Goal: Information Seeking & Learning: Learn about a topic

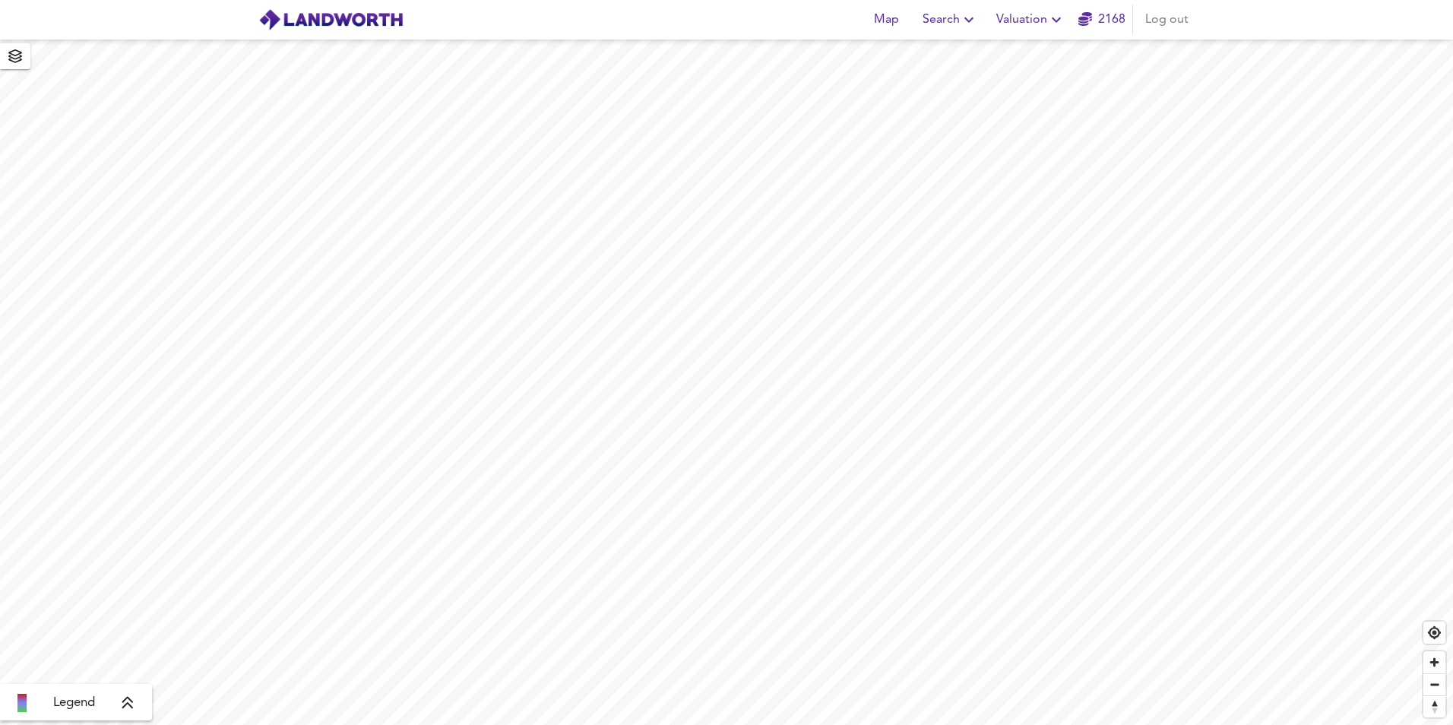
click at [1037, 26] on span "Valuation" at bounding box center [1030, 19] width 69 height 21
click at [992, 78] on li "Valuation Report History" at bounding box center [1031, 81] width 182 height 27
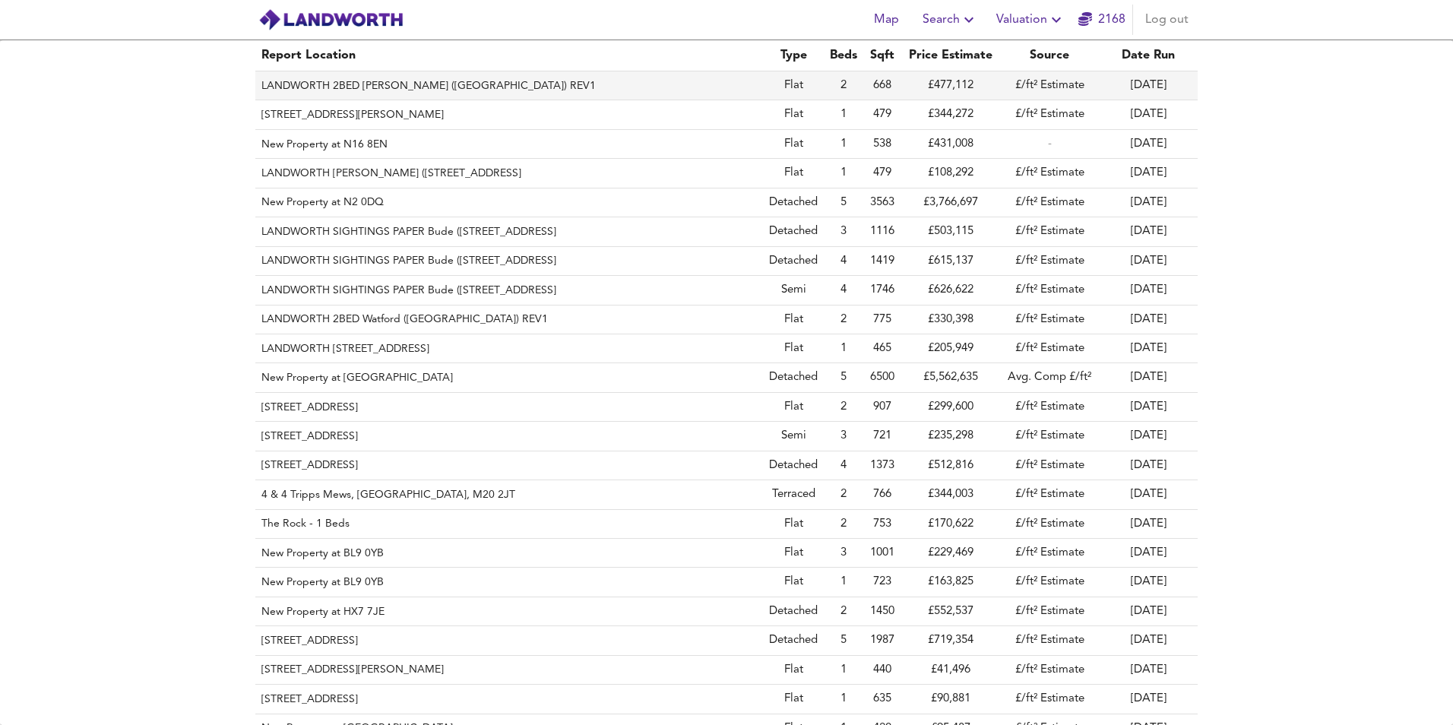
click at [384, 83] on th "LANDWORTH 2BED [PERSON_NAME] ([GEOGRAPHIC_DATA]) REV1" at bounding box center [509, 85] width 508 height 29
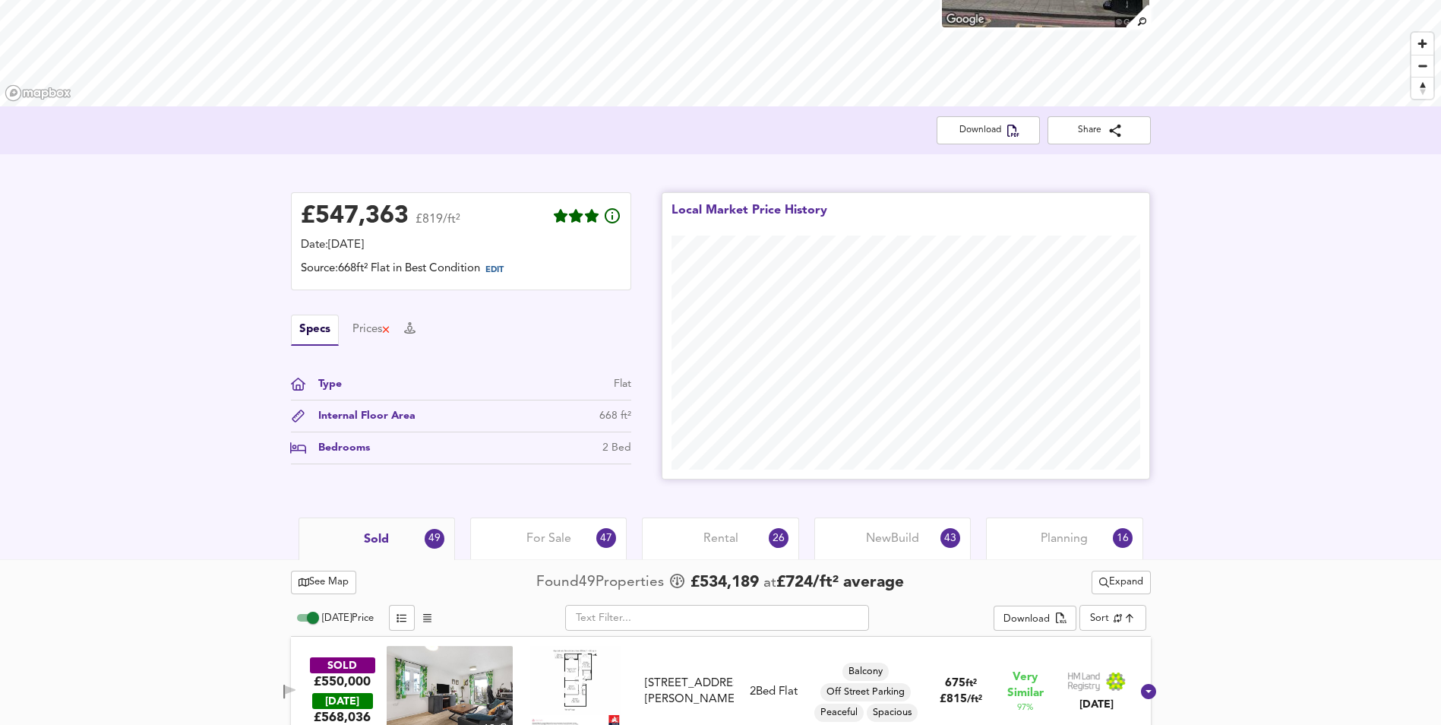
scroll to position [228, 0]
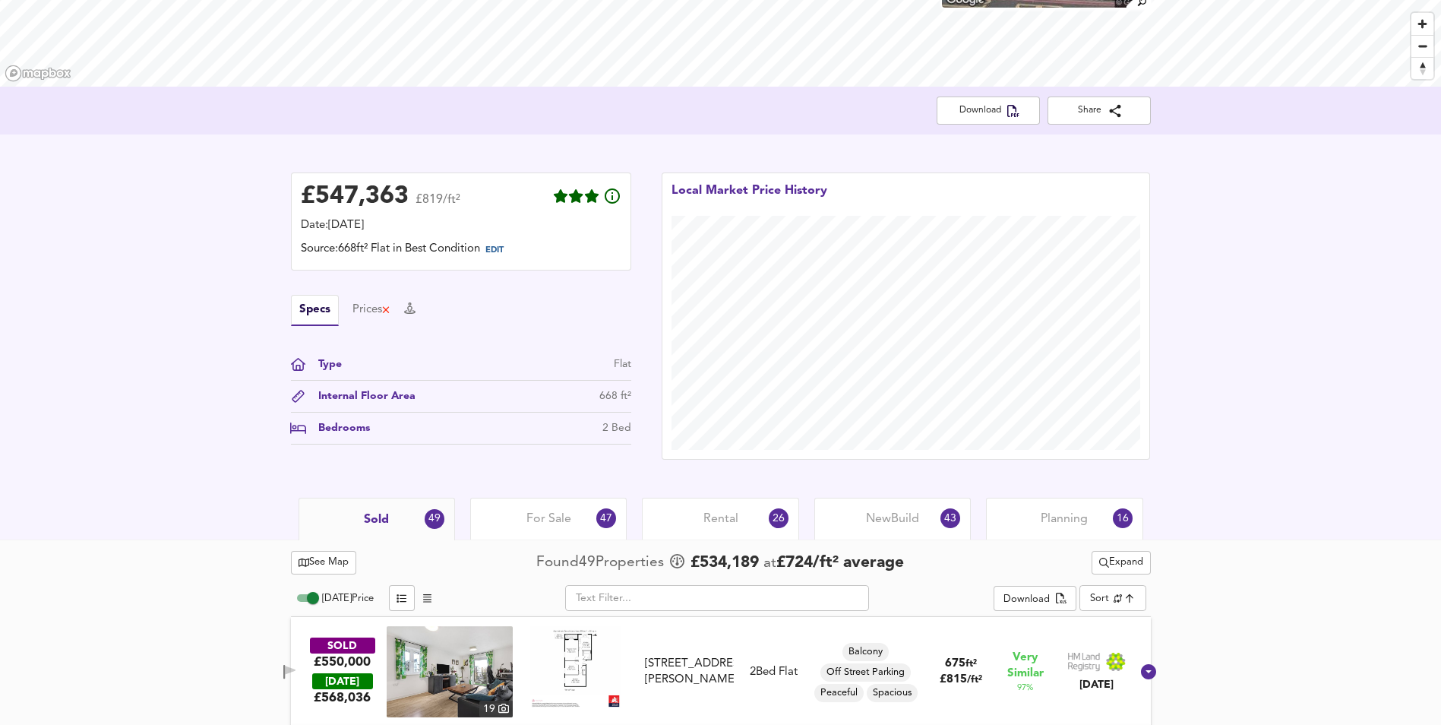
drag, startPoint x: 524, startPoint y: 508, endPoint x: 378, endPoint y: 545, distance: 151.1
click at [524, 508] on div "For Sale 47" at bounding box center [548, 519] width 157 height 42
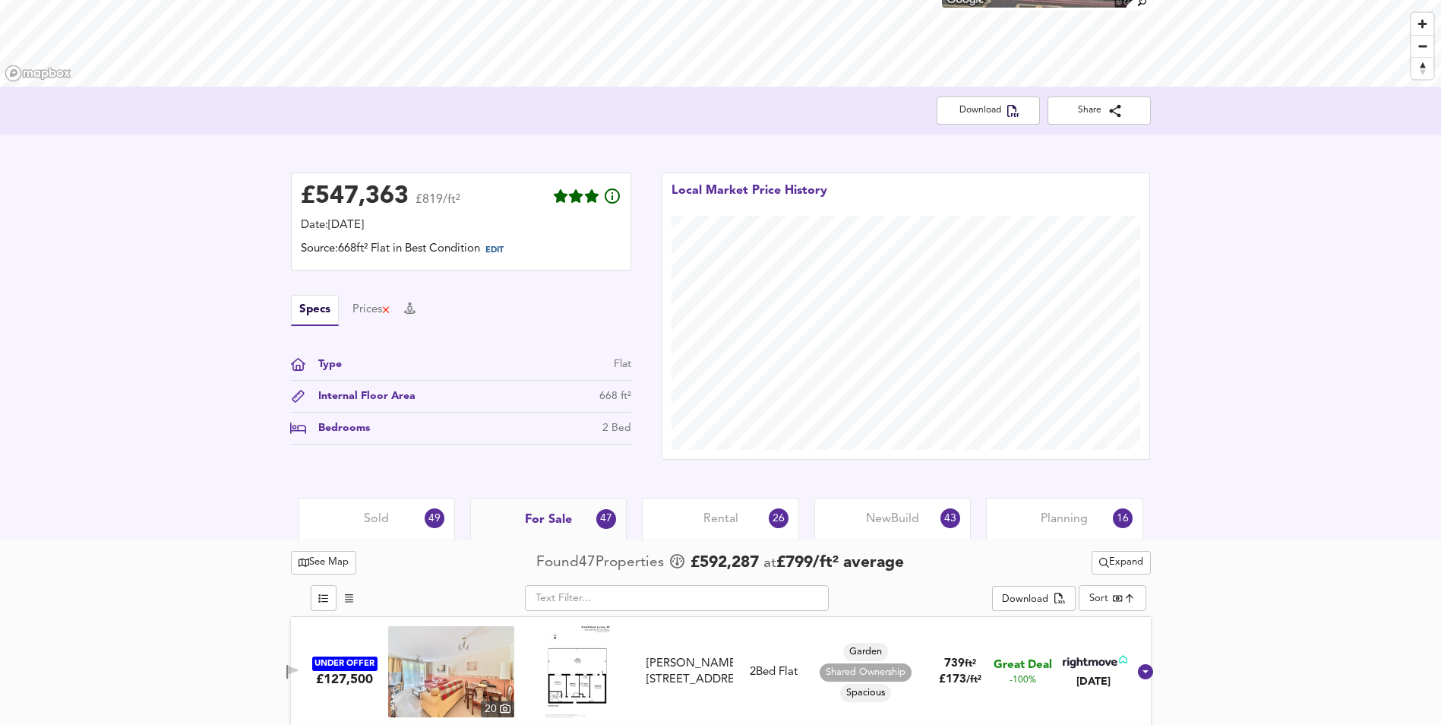
click at [716, 523] on span "Rental" at bounding box center [721, 519] width 35 height 17
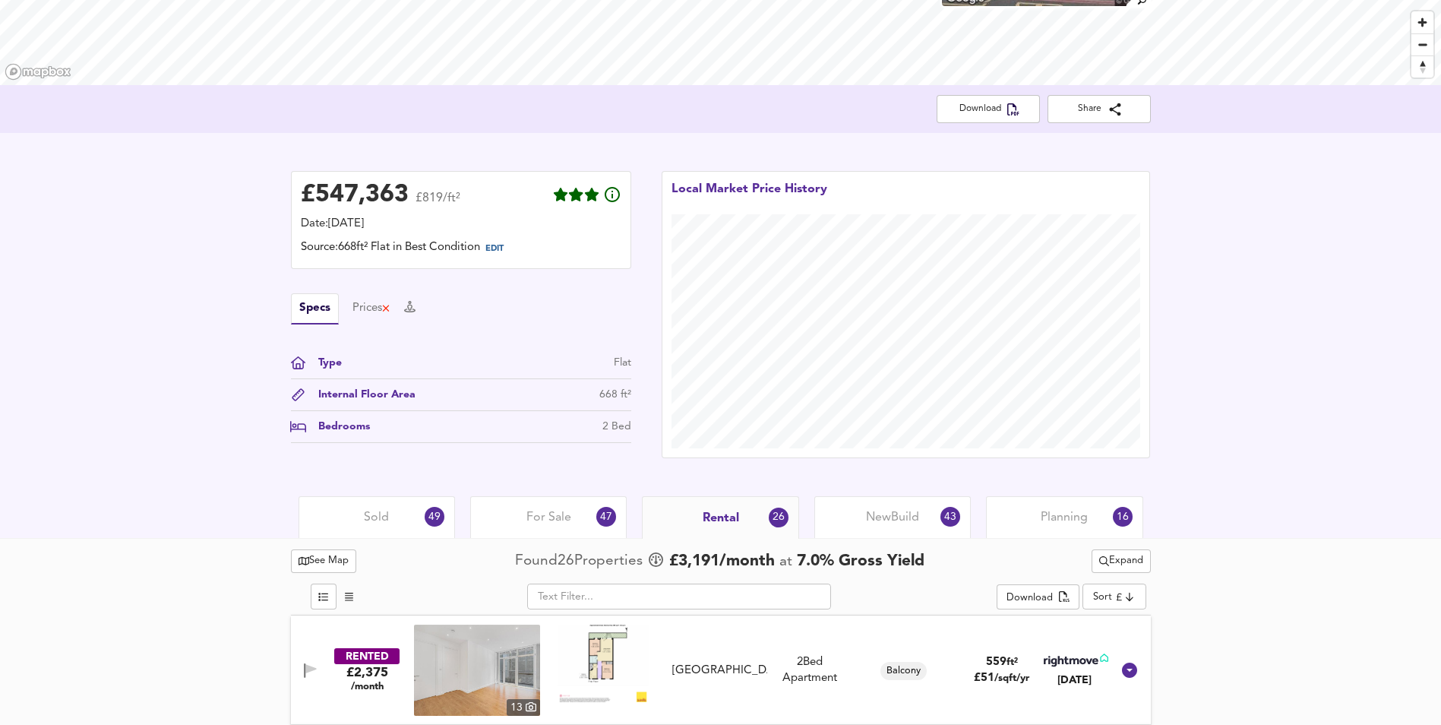
scroll to position [304, 0]
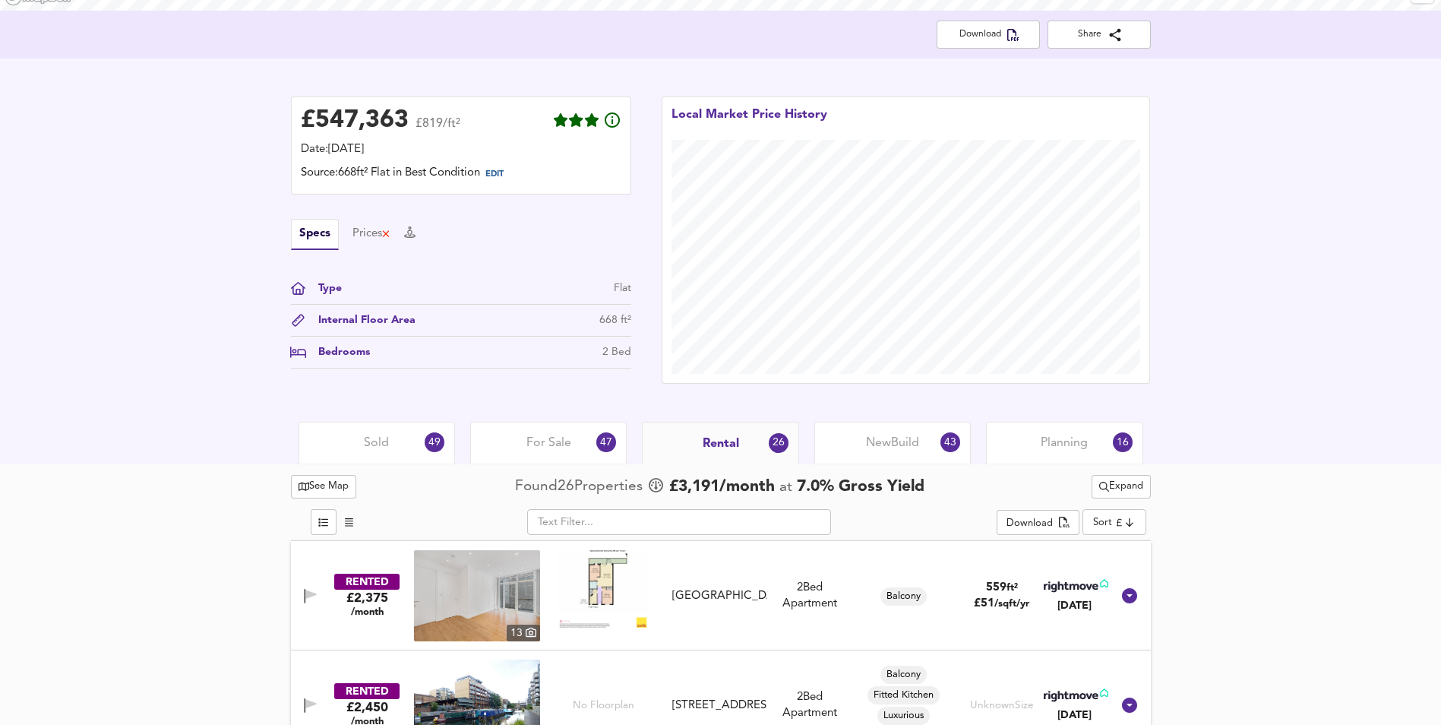
drag, startPoint x: 894, startPoint y: 437, endPoint x: 745, endPoint y: 459, distance: 151.3
click at [894, 437] on span "New Build" at bounding box center [892, 443] width 53 height 17
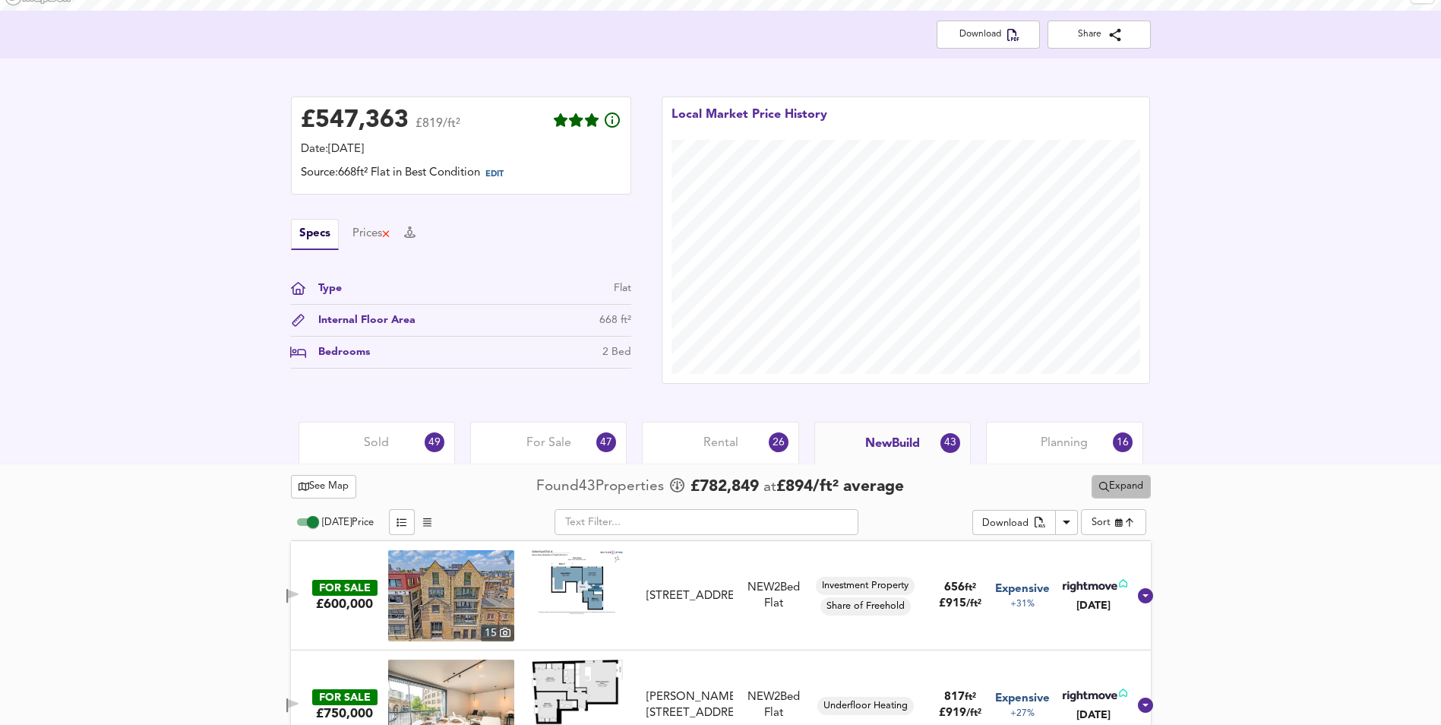
click at [1134, 486] on span "Expand" at bounding box center [1121, 486] width 44 height 17
click at [729, 439] on span "Rental" at bounding box center [721, 443] width 35 height 17
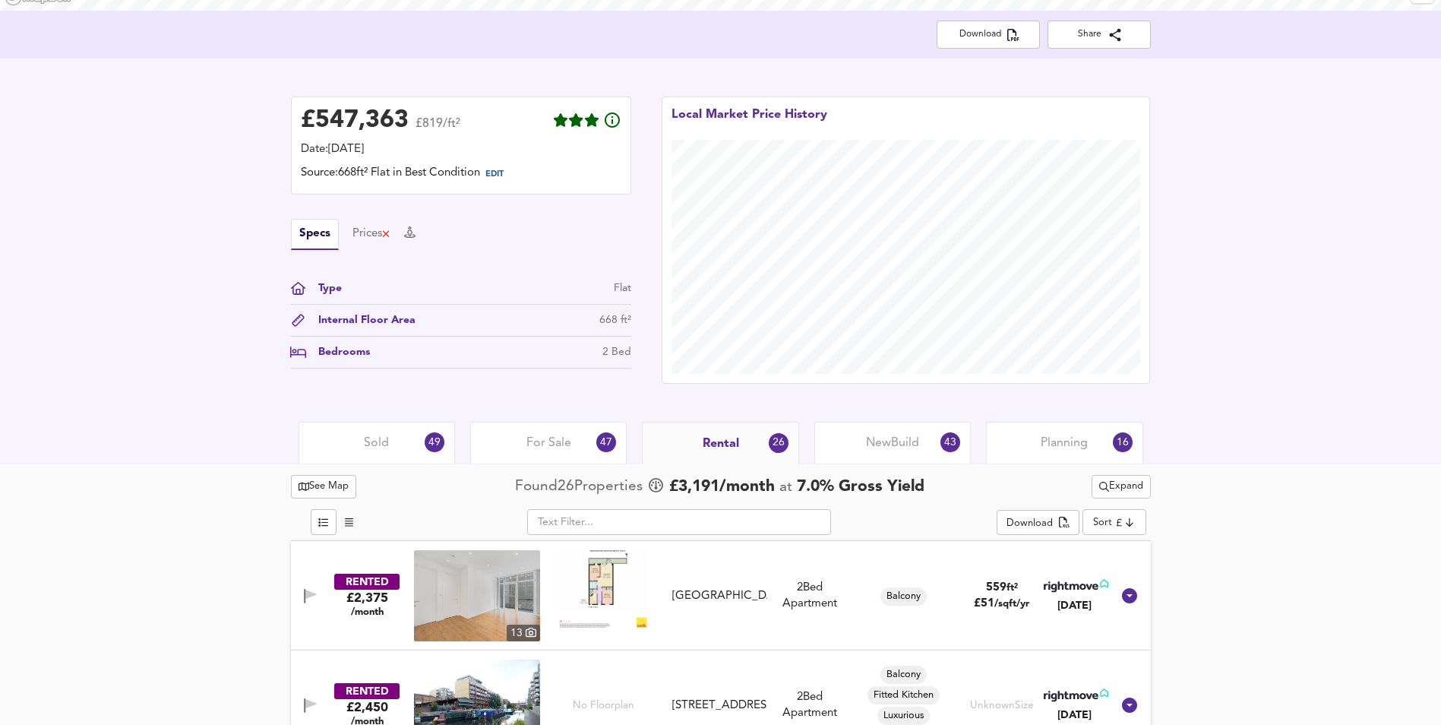
click at [1118, 496] on button "Expand" at bounding box center [1121, 487] width 59 height 24
click at [1118, 494] on span "Expand" at bounding box center [1121, 486] width 44 height 17
click at [540, 447] on span "For Sale" at bounding box center [549, 443] width 45 height 17
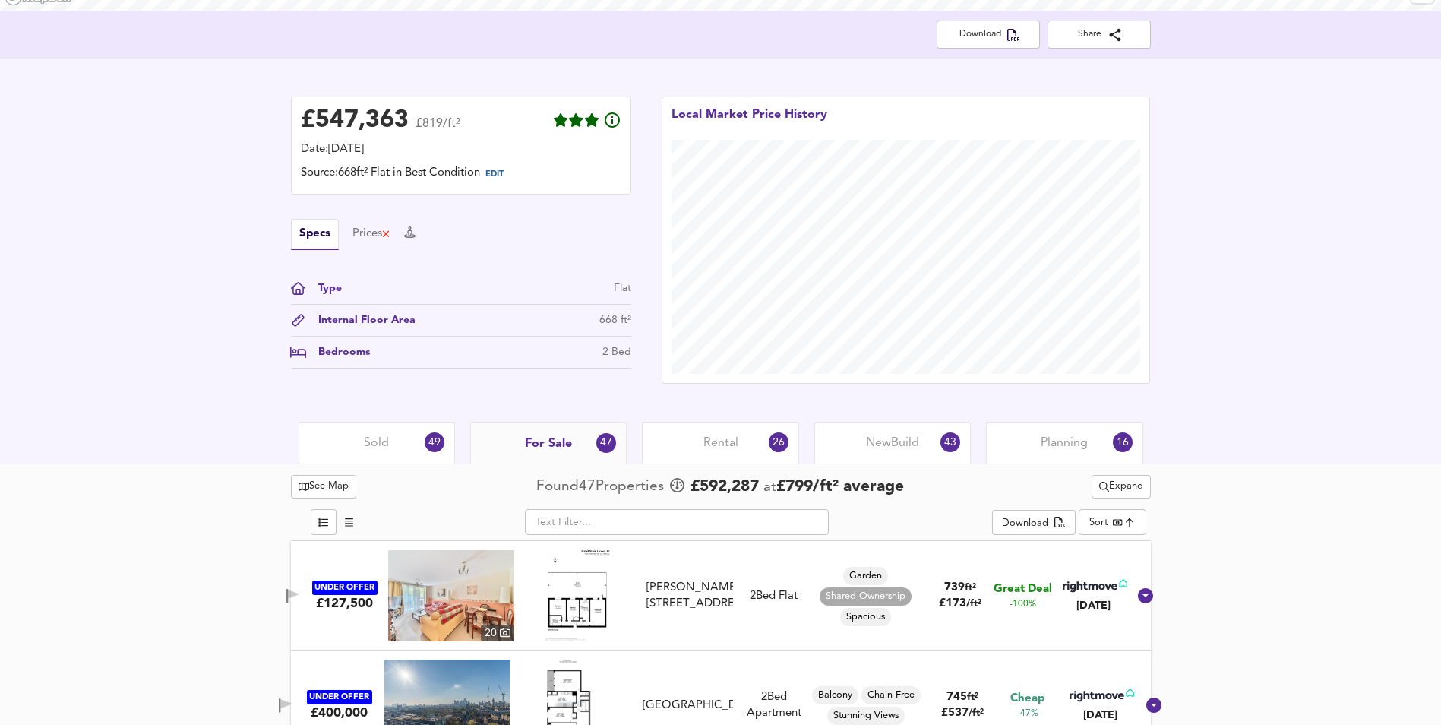
click at [1107, 489] on span "Expand" at bounding box center [1121, 486] width 44 height 17
click at [372, 443] on span "Sold" at bounding box center [376, 443] width 25 height 17
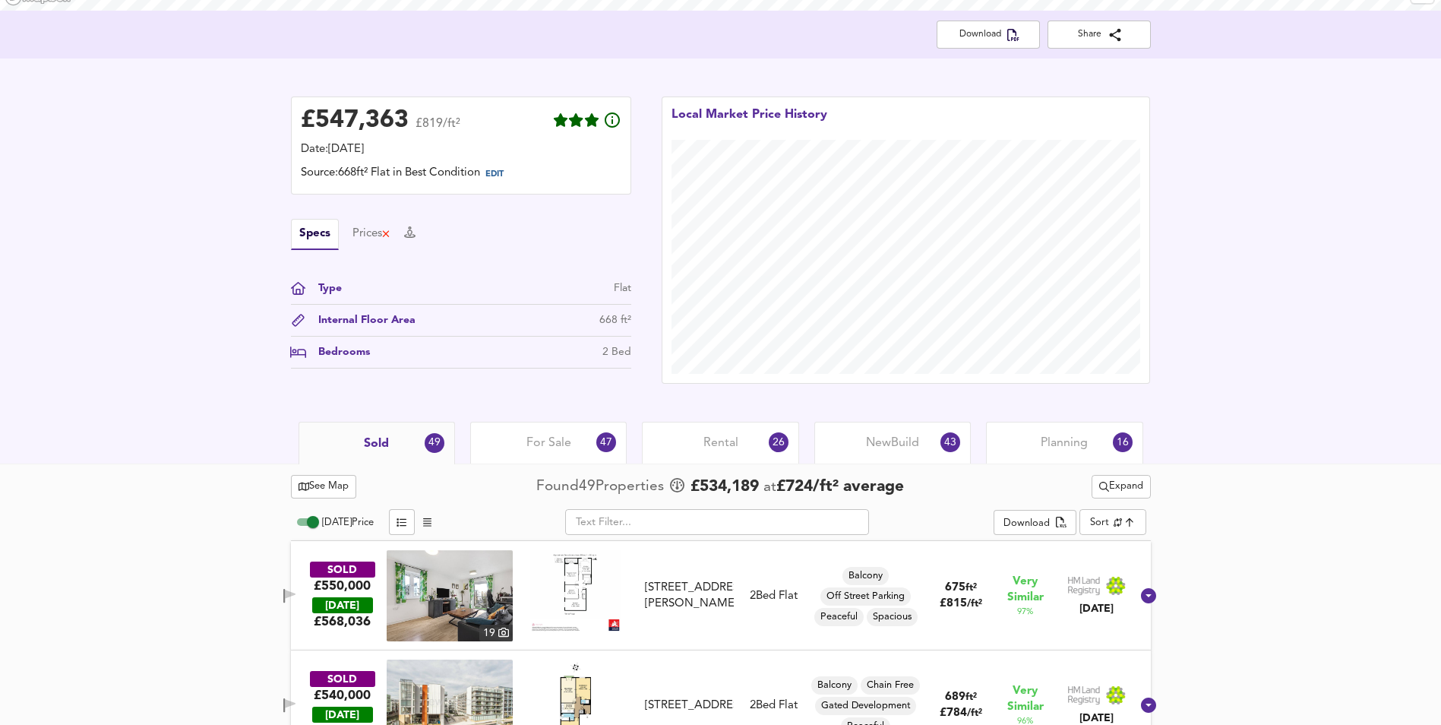
click at [1104, 489] on span "Expand" at bounding box center [1121, 486] width 44 height 17
click at [1112, 486] on span "Expand" at bounding box center [1121, 486] width 44 height 17
click at [1126, 477] on button "Expand" at bounding box center [1121, 487] width 59 height 24
click at [1115, 483] on span "Expand" at bounding box center [1121, 486] width 44 height 17
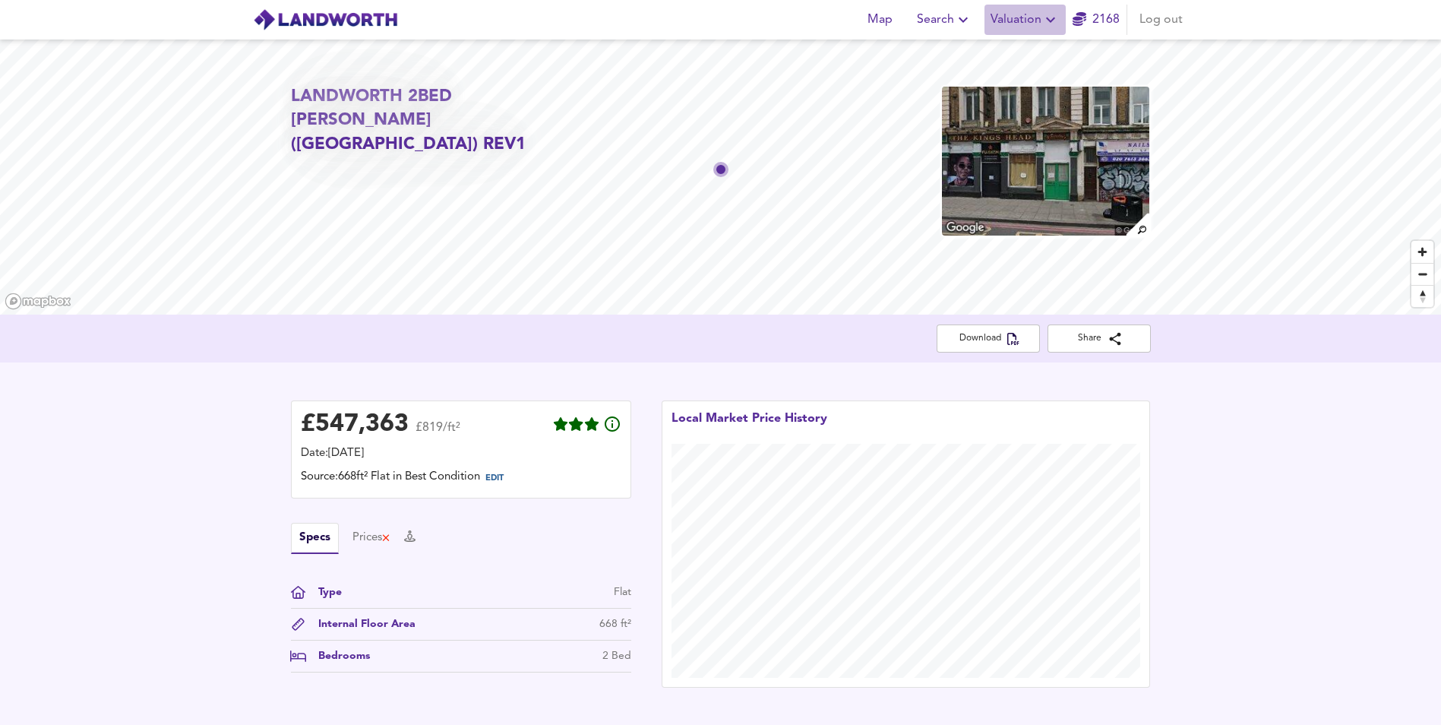
click at [1026, 17] on span "Valuation" at bounding box center [1025, 19] width 69 height 21
click at [1000, 88] on li "Valuation Report History" at bounding box center [1026, 81] width 182 height 27
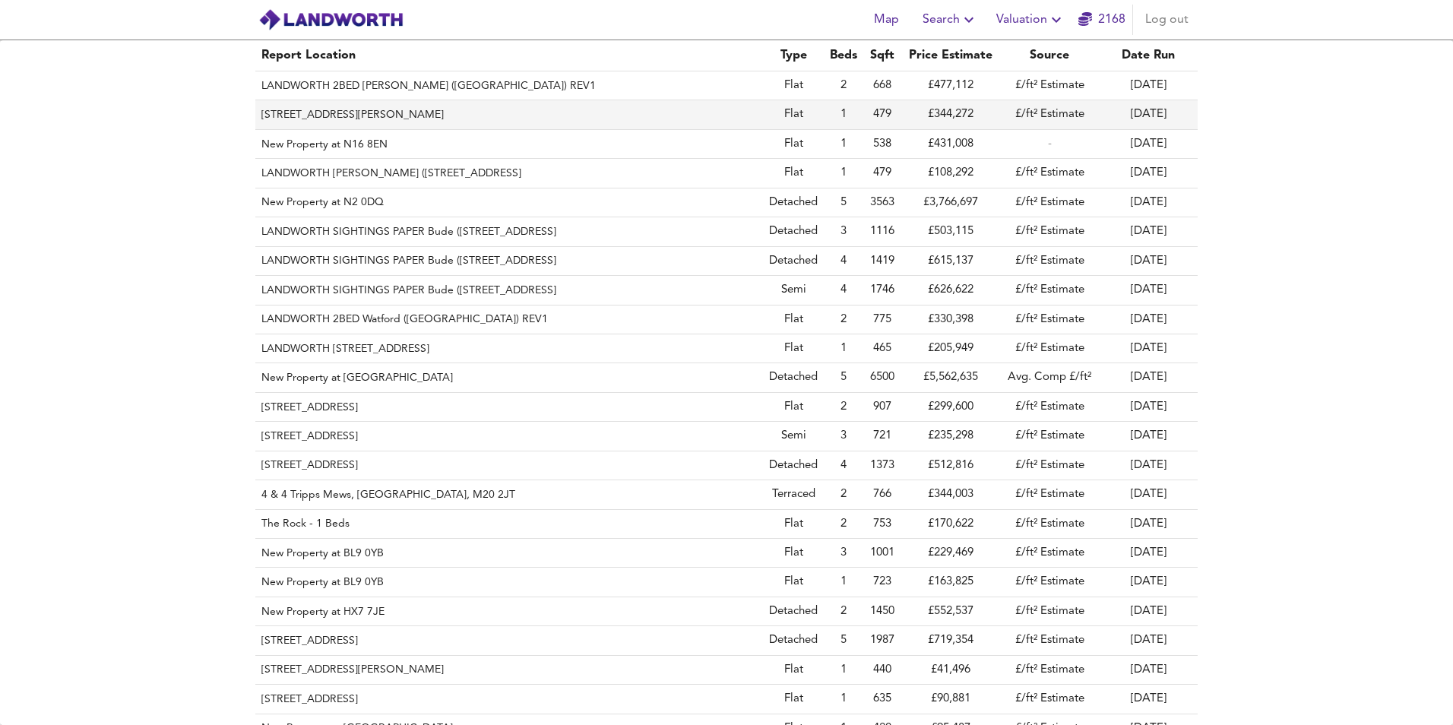
click at [342, 109] on th "[STREET_ADDRESS][PERSON_NAME]" at bounding box center [509, 114] width 508 height 29
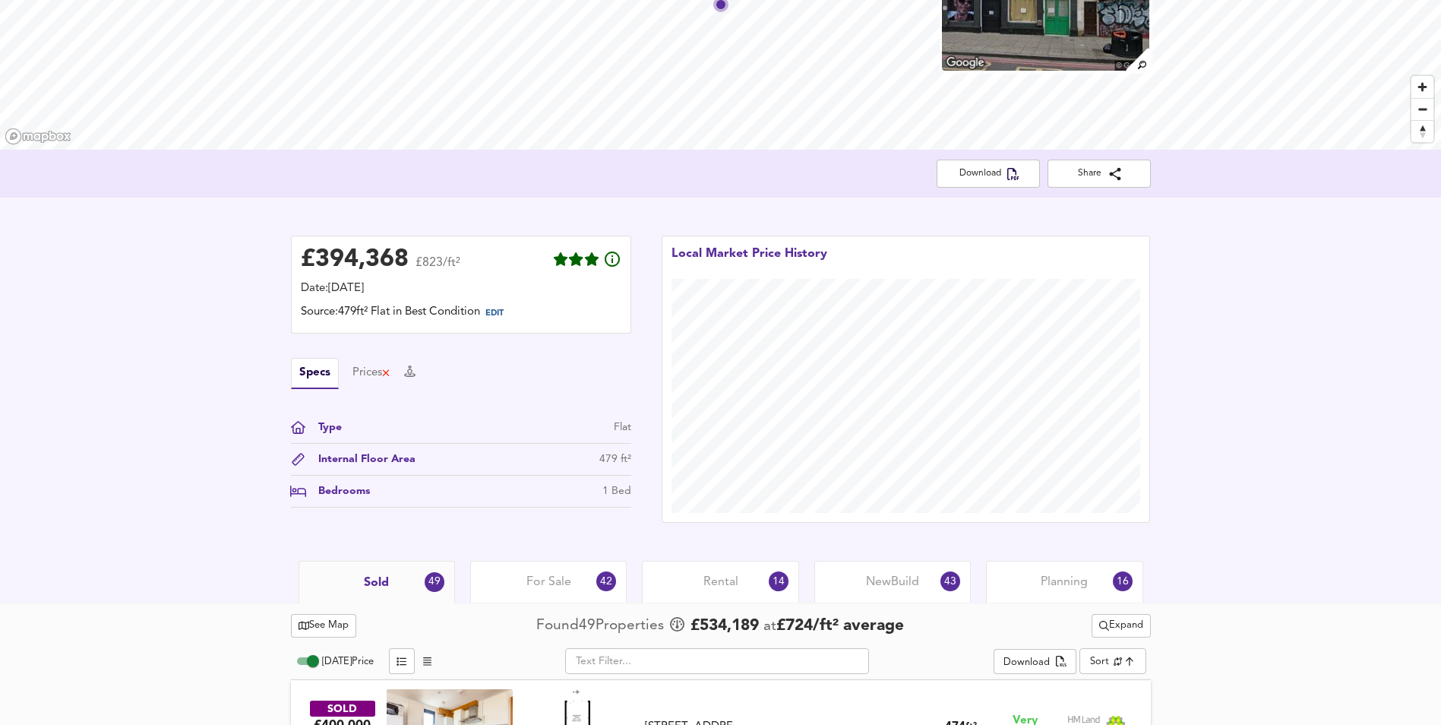
scroll to position [304, 0]
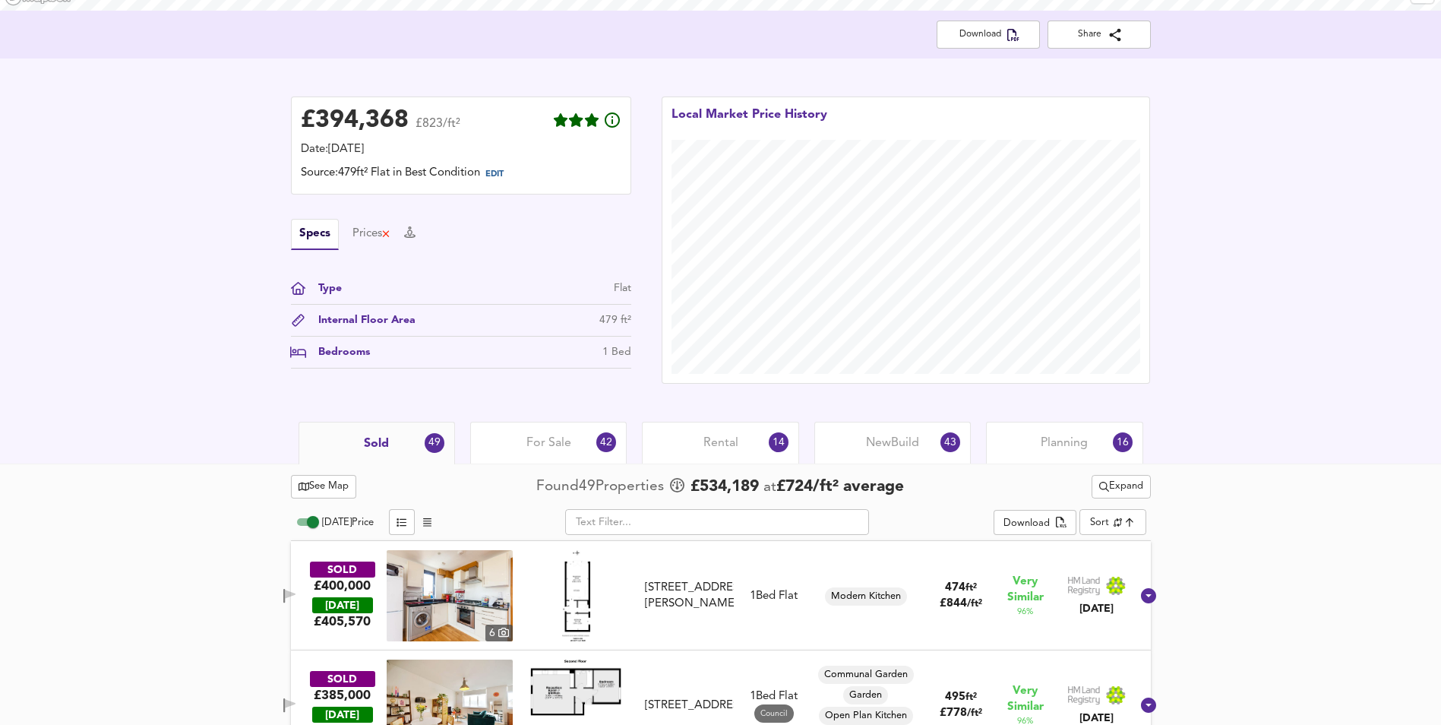
click at [1099, 479] on span "Expand" at bounding box center [1121, 486] width 44 height 17
click at [556, 438] on span "For Sale" at bounding box center [549, 443] width 45 height 17
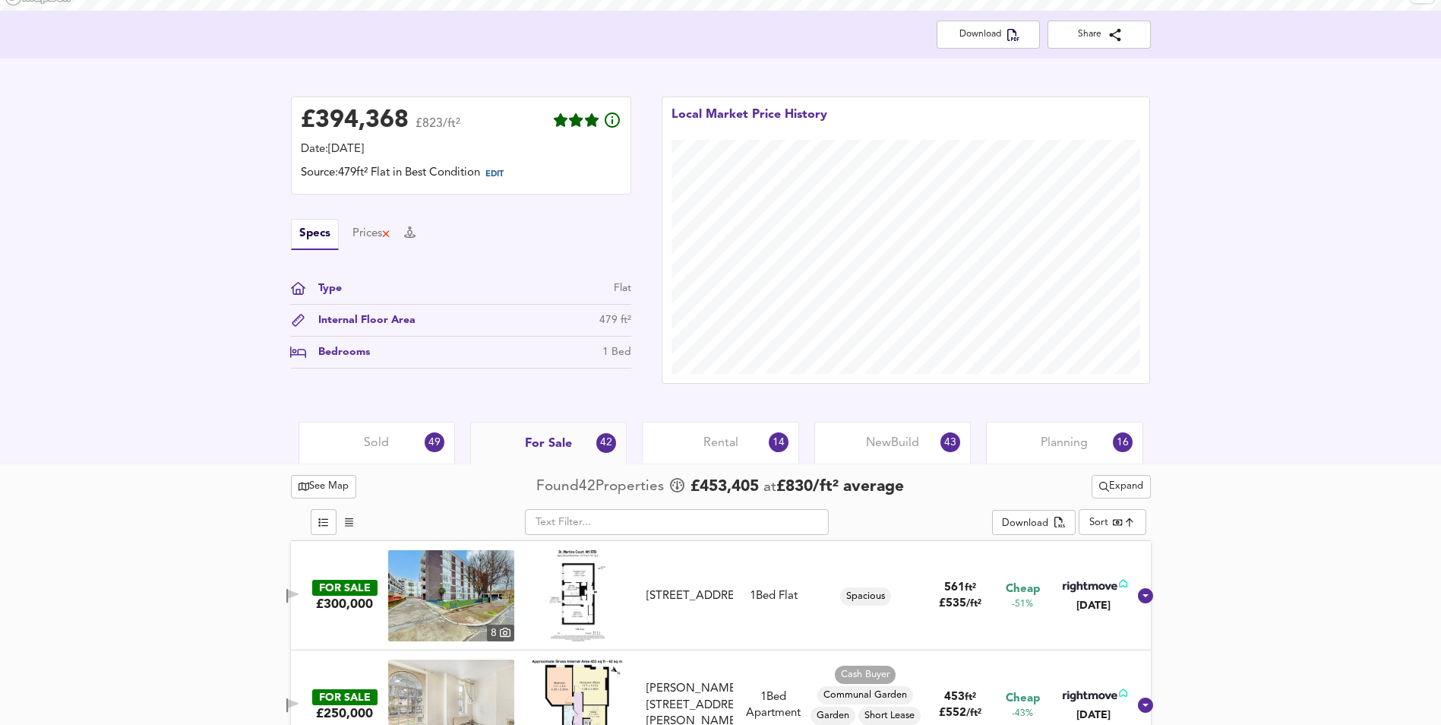
click at [1120, 479] on span "Expand" at bounding box center [1121, 486] width 44 height 17
click at [729, 435] on span "Rental" at bounding box center [721, 443] width 35 height 17
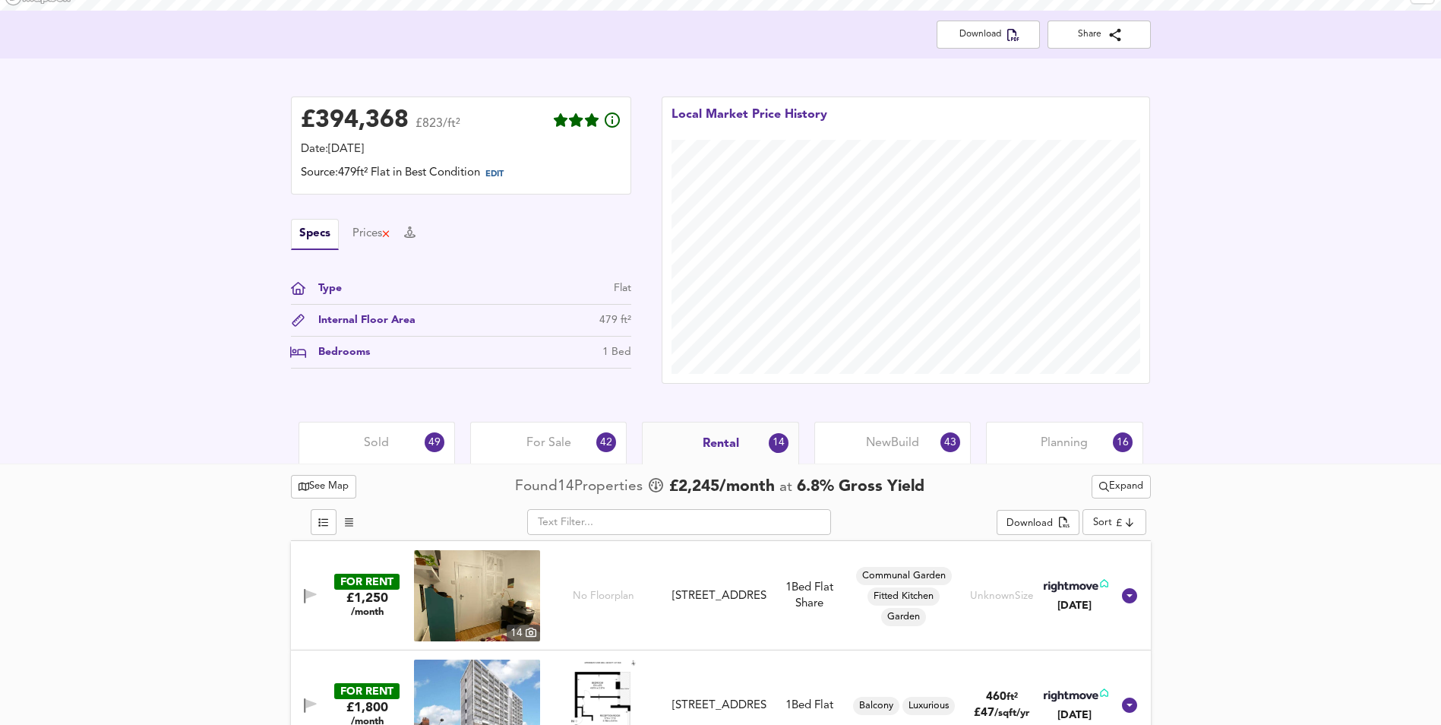
click at [1112, 490] on span "Expand" at bounding box center [1121, 486] width 44 height 17
click at [1115, 490] on span "Expand" at bounding box center [1121, 486] width 44 height 17
click at [887, 438] on span "New Build" at bounding box center [892, 443] width 53 height 17
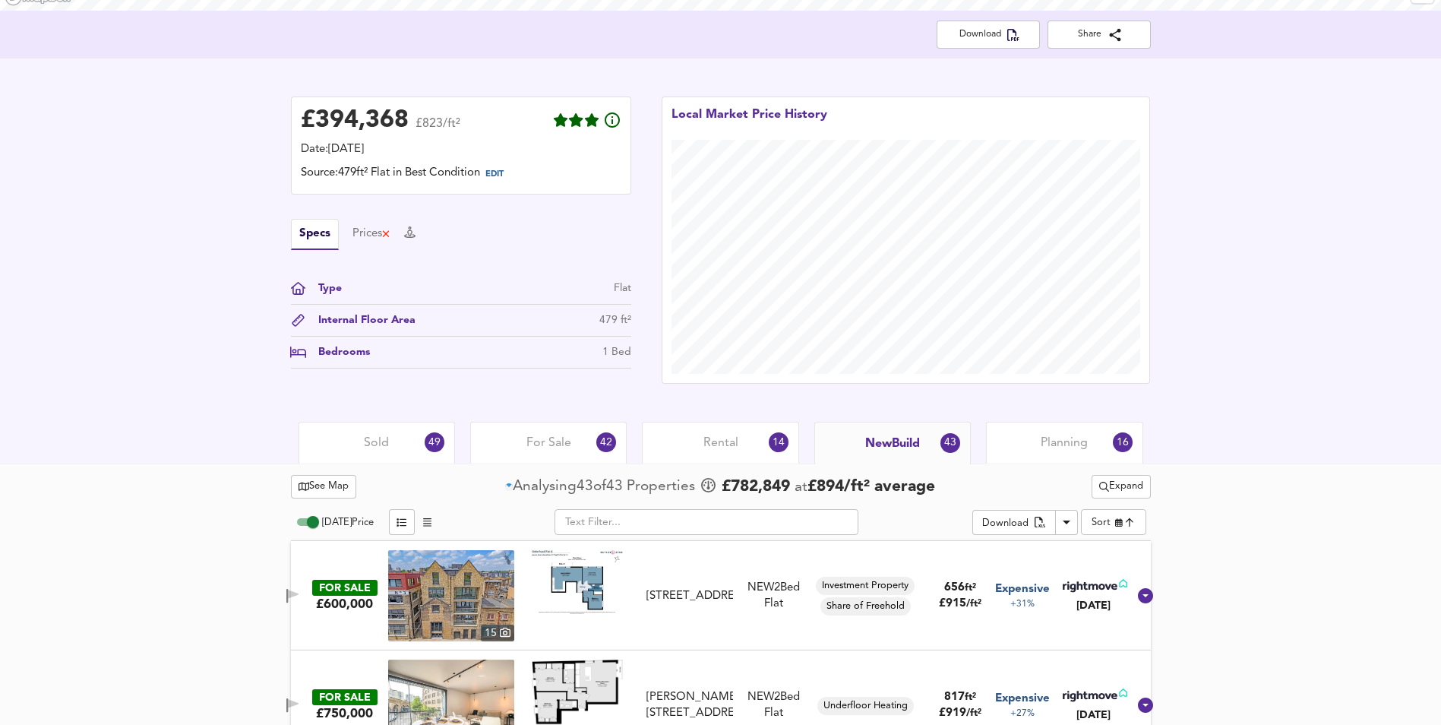
click at [735, 447] on span "Rental" at bounding box center [721, 443] width 35 height 17
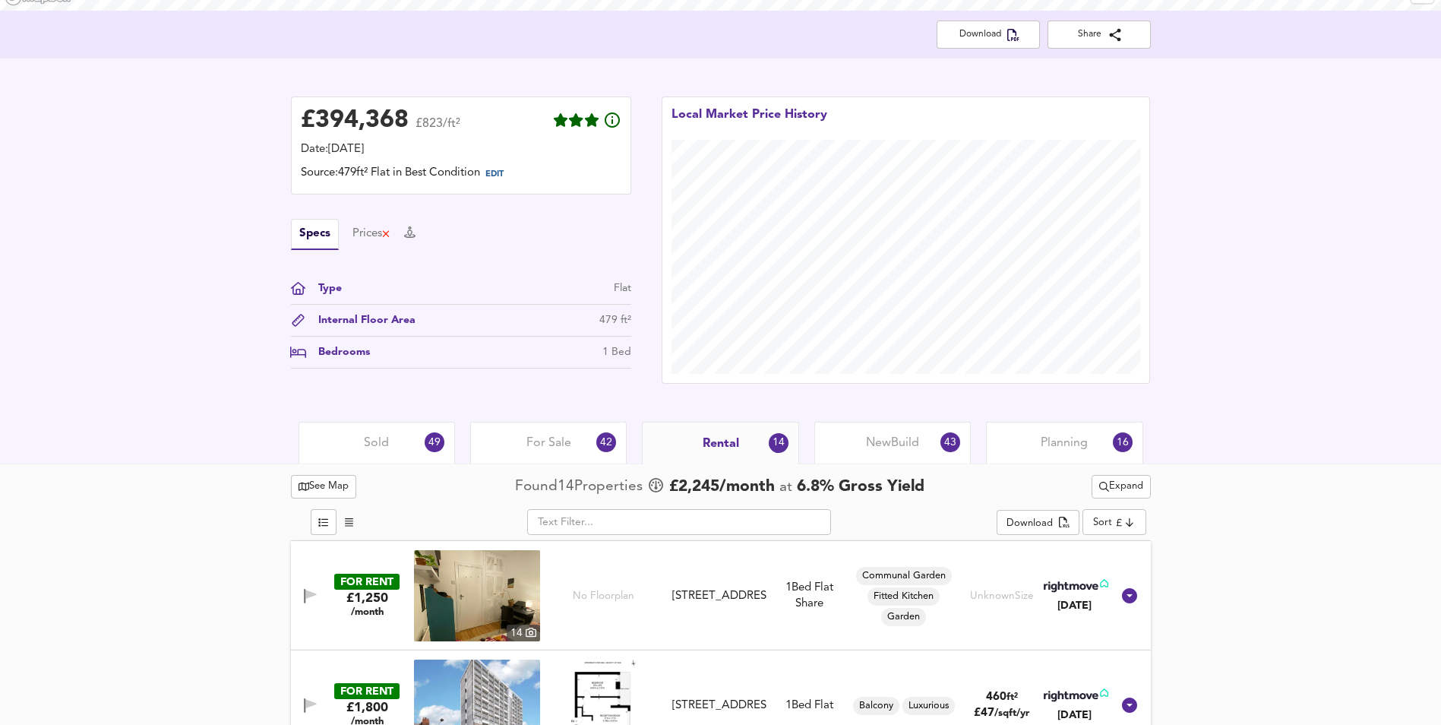
click at [1120, 486] on span "Expand" at bounding box center [1121, 486] width 44 height 17
drag, startPoint x: 889, startPoint y: 438, endPoint x: 966, endPoint y: 463, distance: 80.7
click at [889, 438] on span "New Build" at bounding box center [892, 443] width 53 height 17
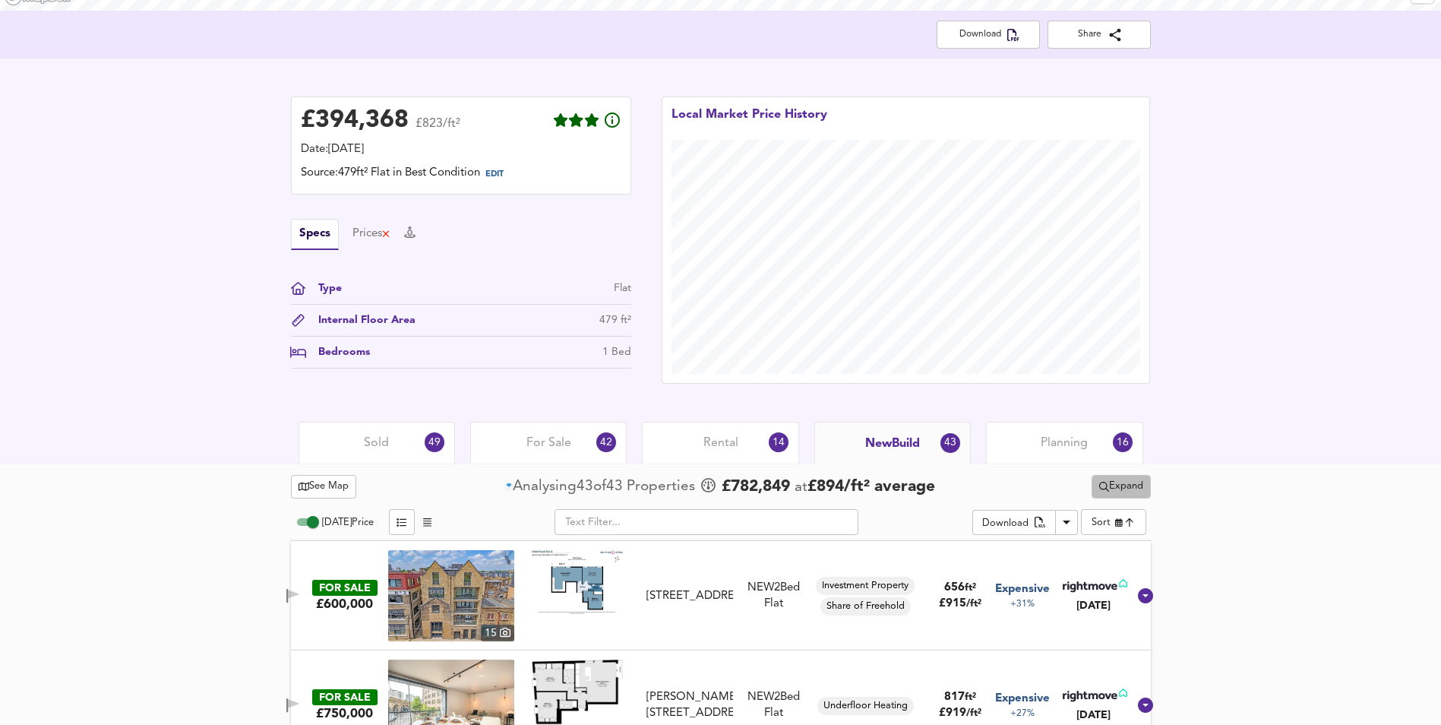
click at [1114, 490] on span "Expand" at bounding box center [1121, 486] width 44 height 17
click at [1102, 489] on icon "split button" at bounding box center [1104, 487] width 10 height 10
click at [1122, 488] on span "Expand" at bounding box center [1121, 486] width 44 height 17
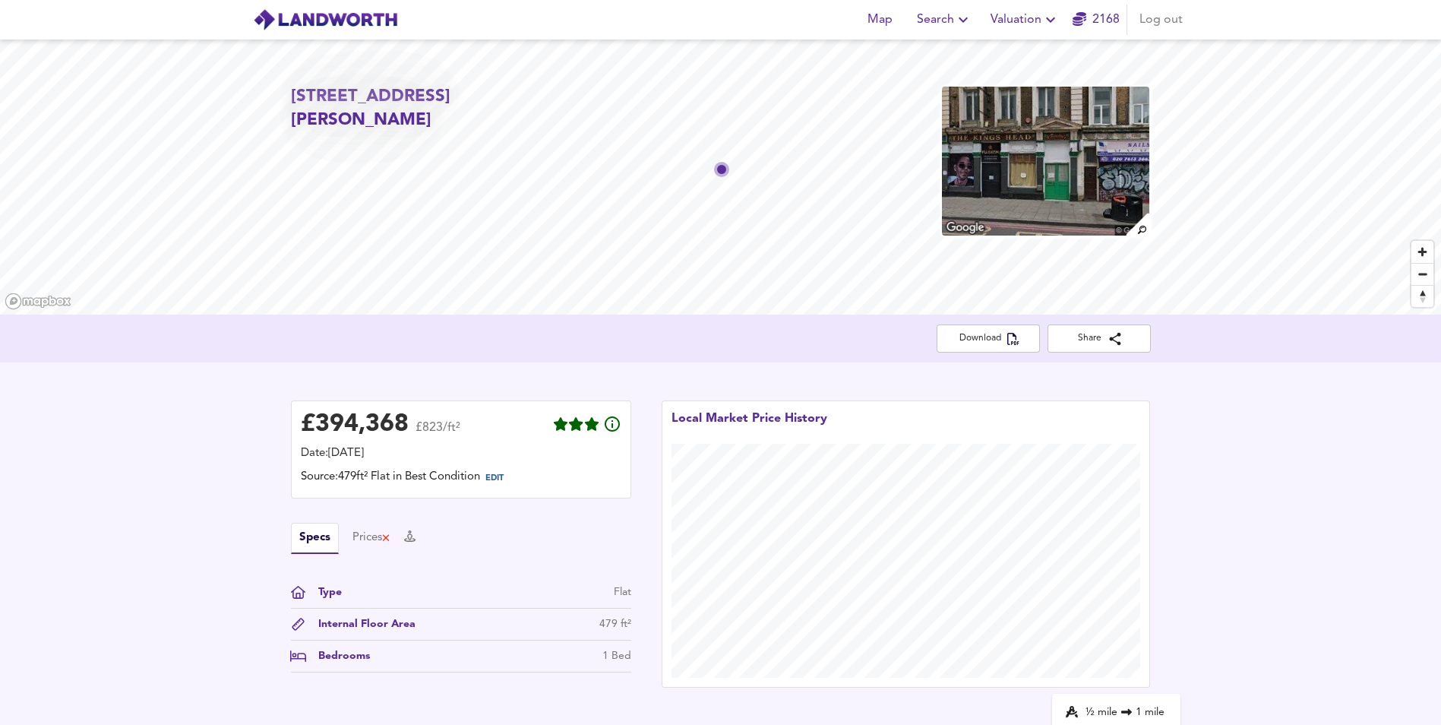
click at [1036, 27] on span "Valuation" at bounding box center [1025, 19] width 69 height 21
click at [1100, 15] on link "2168" at bounding box center [1096, 19] width 47 height 21
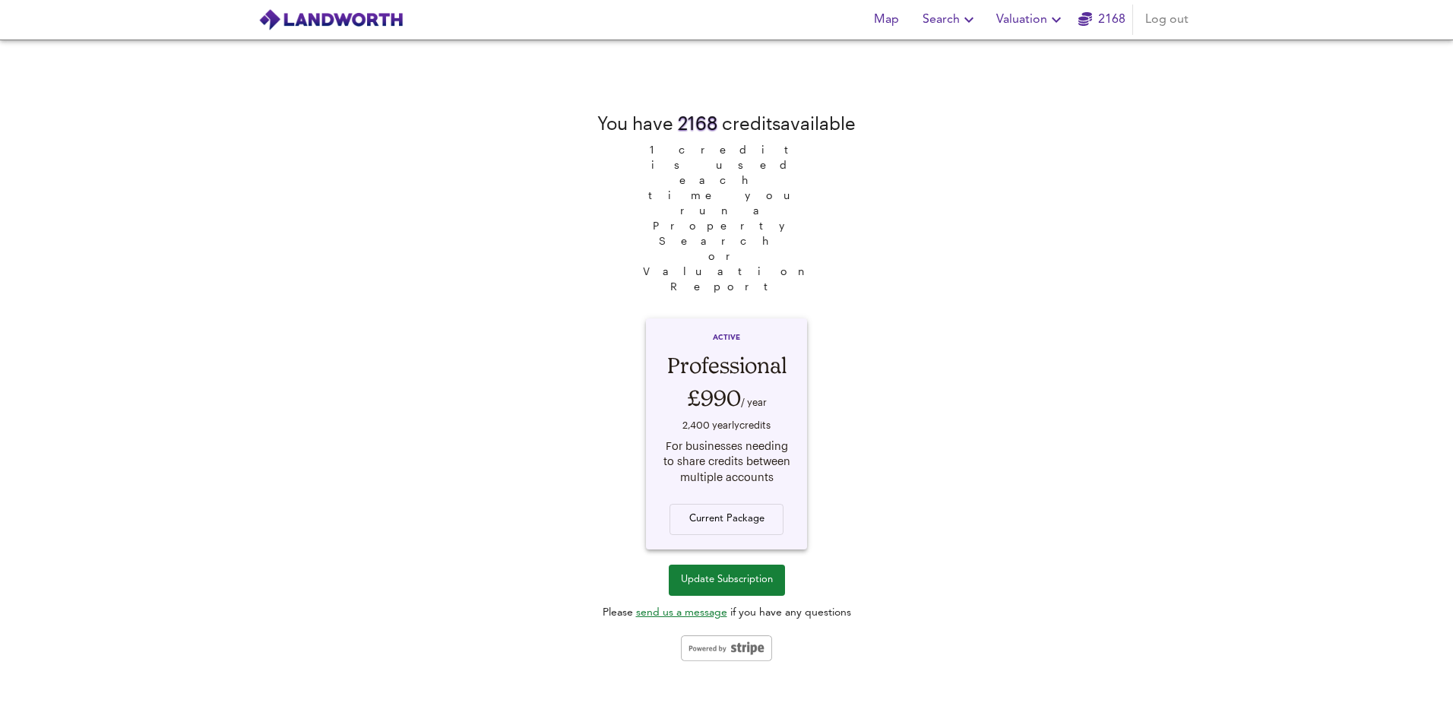
click at [1020, 17] on span "Valuation" at bounding box center [1030, 19] width 69 height 21
click at [1008, 81] on li "Valuation Report History" at bounding box center [1031, 81] width 182 height 27
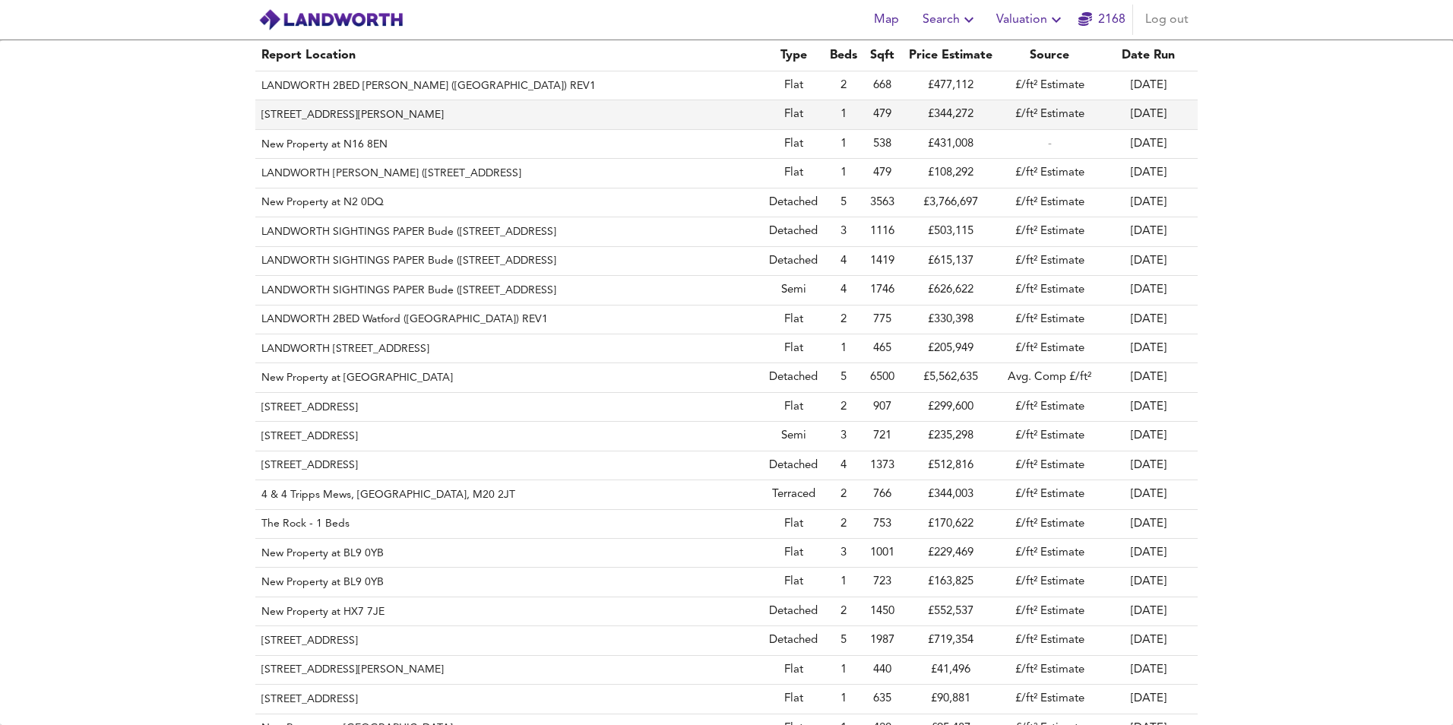
click at [324, 122] on th "[STREET_ADDRESS][PERSON_NAME]" at bounding box center [509, 114] width 508 height 29
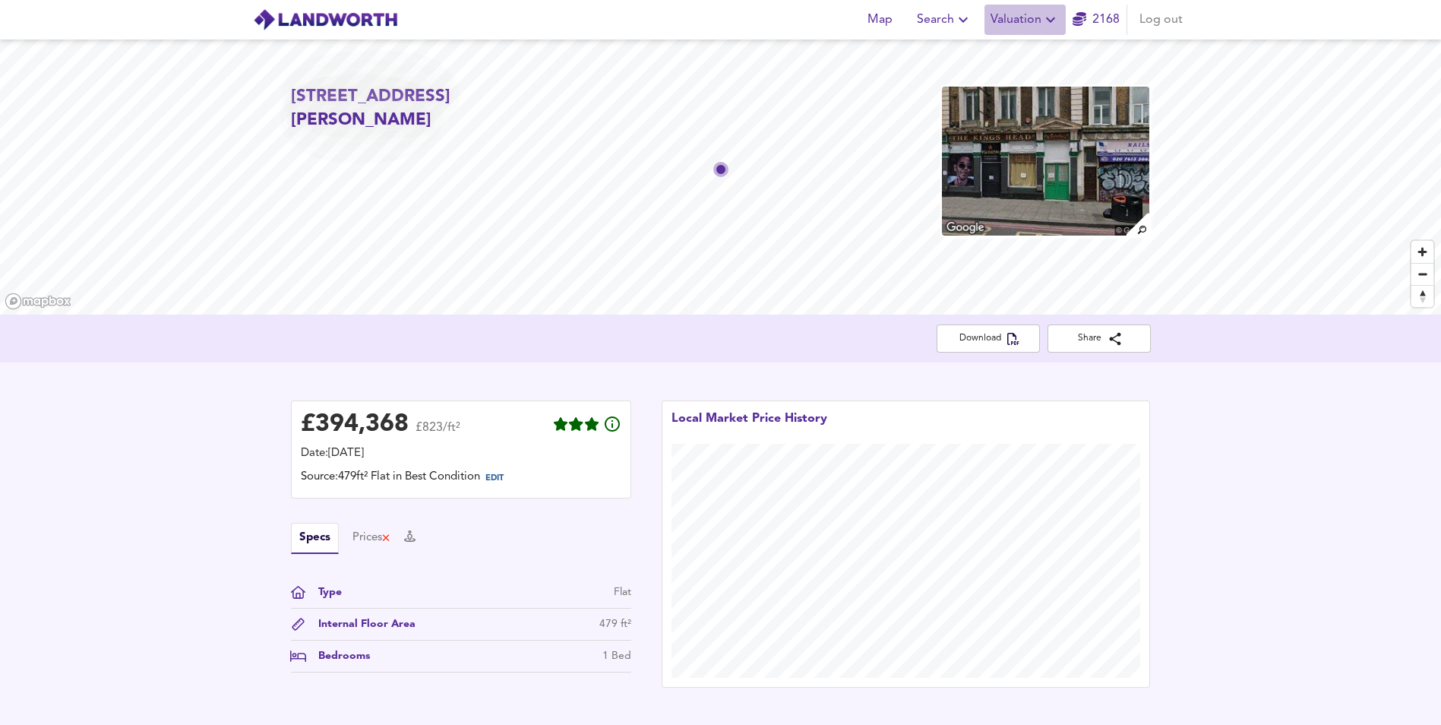
click at [1008, 16] on span "Valuation" at bounding box center [1025, 19] width 69 height 21
click at [985, 79] on li "Valuation Report History" at bounding box center [1026, 81] width 182 height 27
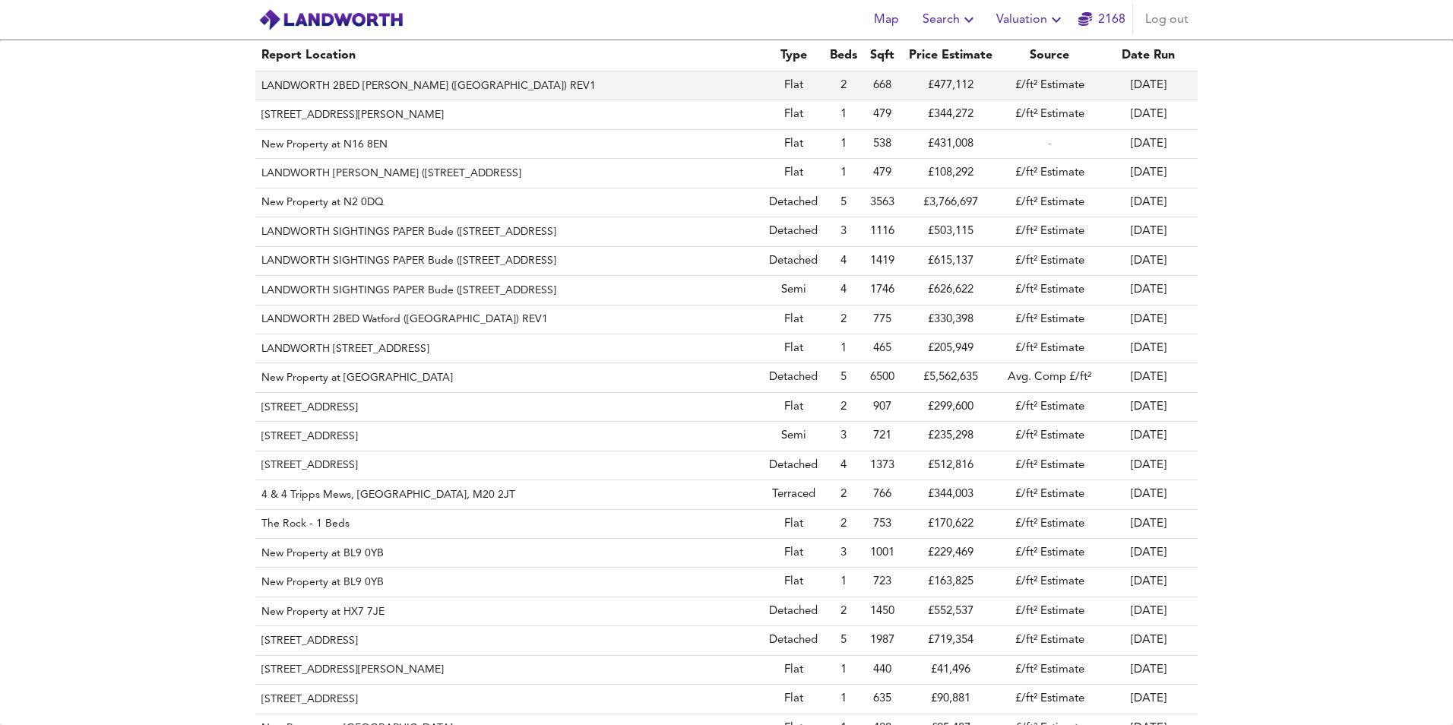
click at [350, 88] on th "LANDWORTH 2BED [PERSON_NAME] ([GEOGRAPHIC_DATA]) REV1" at bounding box center [509, 85] width 508 height 29
